Goal: Check status

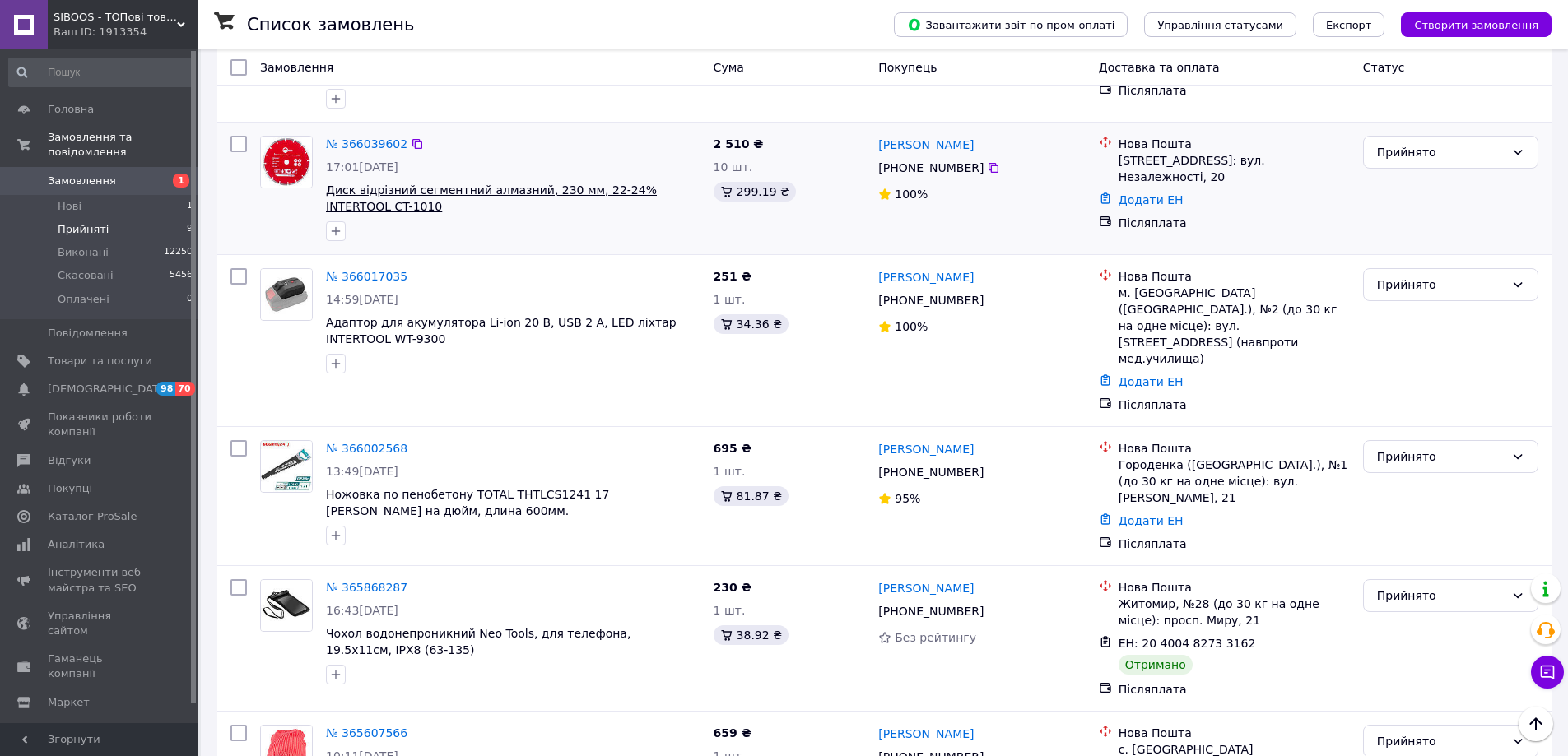
scroll to position [783, 0]
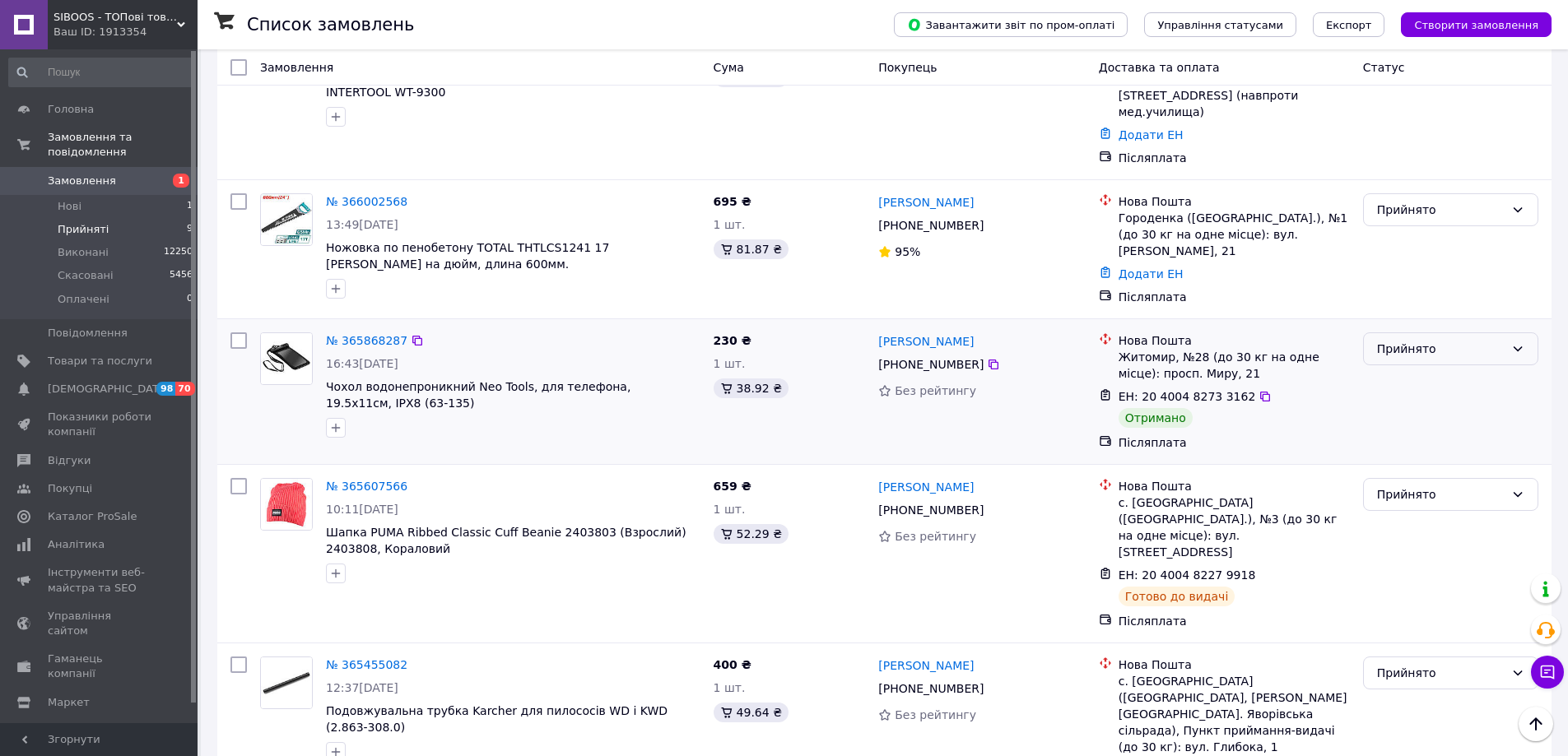
click at [1401, 340] on div "Прийнято" at bounding box center [1441, 348] width 127 height 18
click at [1394, 350] on li "Виконано" at bounding box center [1451, 352] width 174 height 30
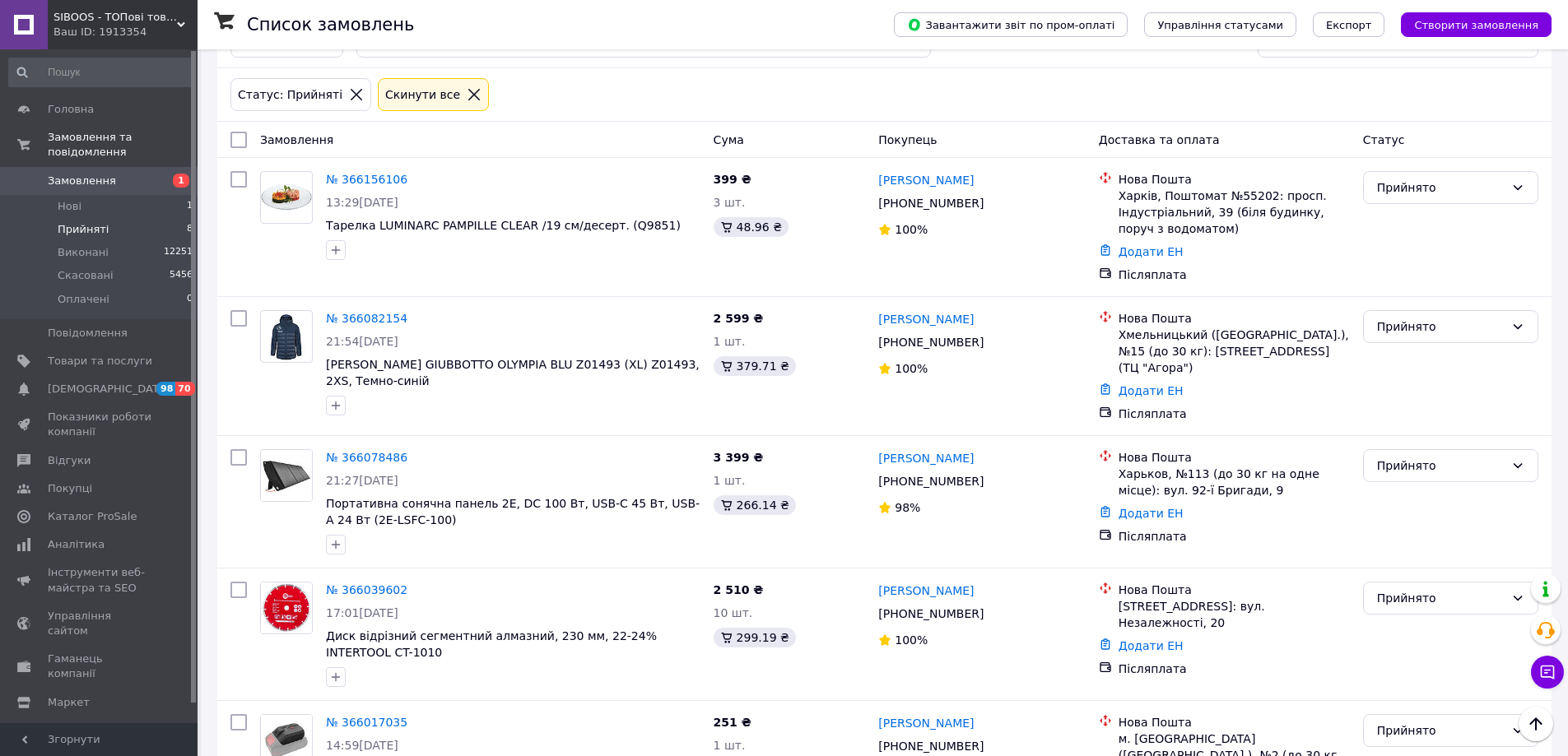
scroll to position [62, 0]
